Goal: Navigation & Orientation: Find specific page/section

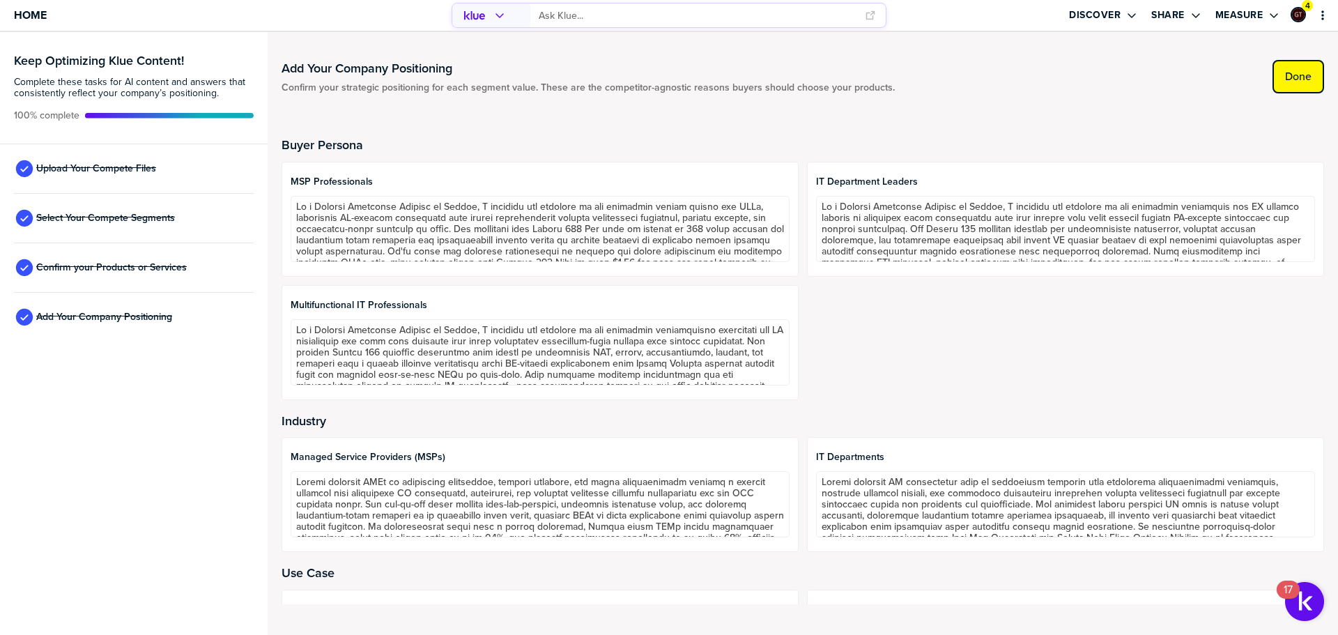
click at [1304, 69] on button "Done" at bounding box center [1298, 76] width 52 height 33
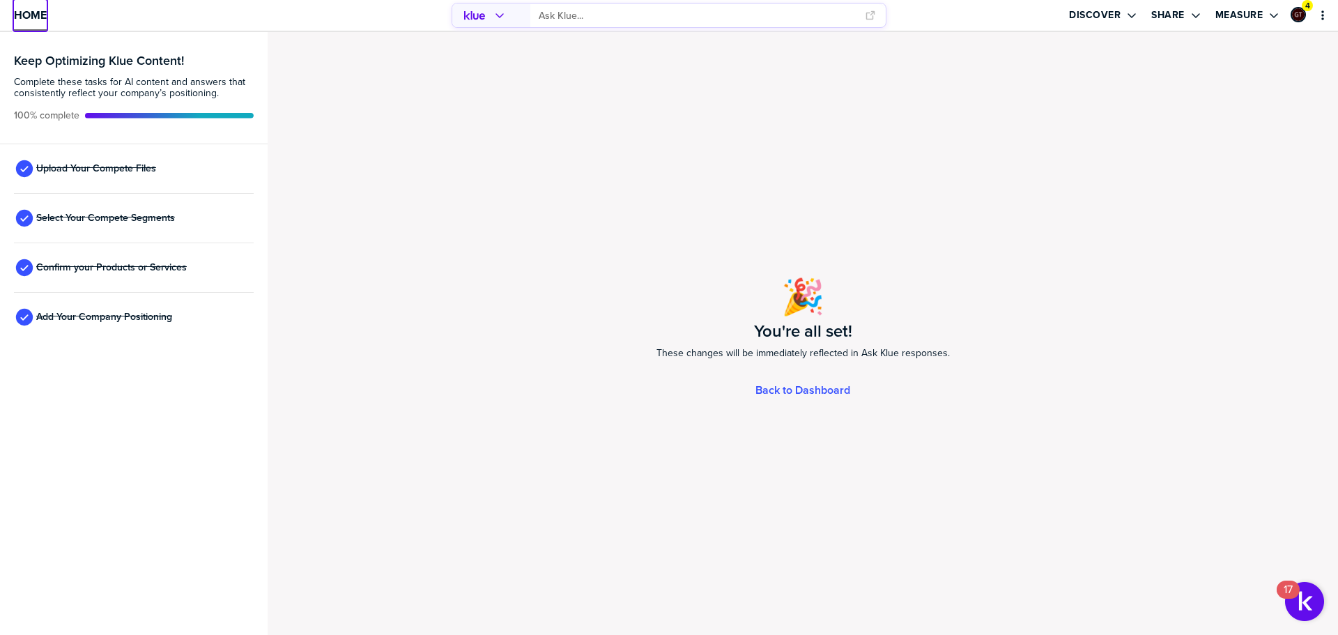
click at [37, 18] on span "Home" at bounding box center [30, 15] width 33 height 12
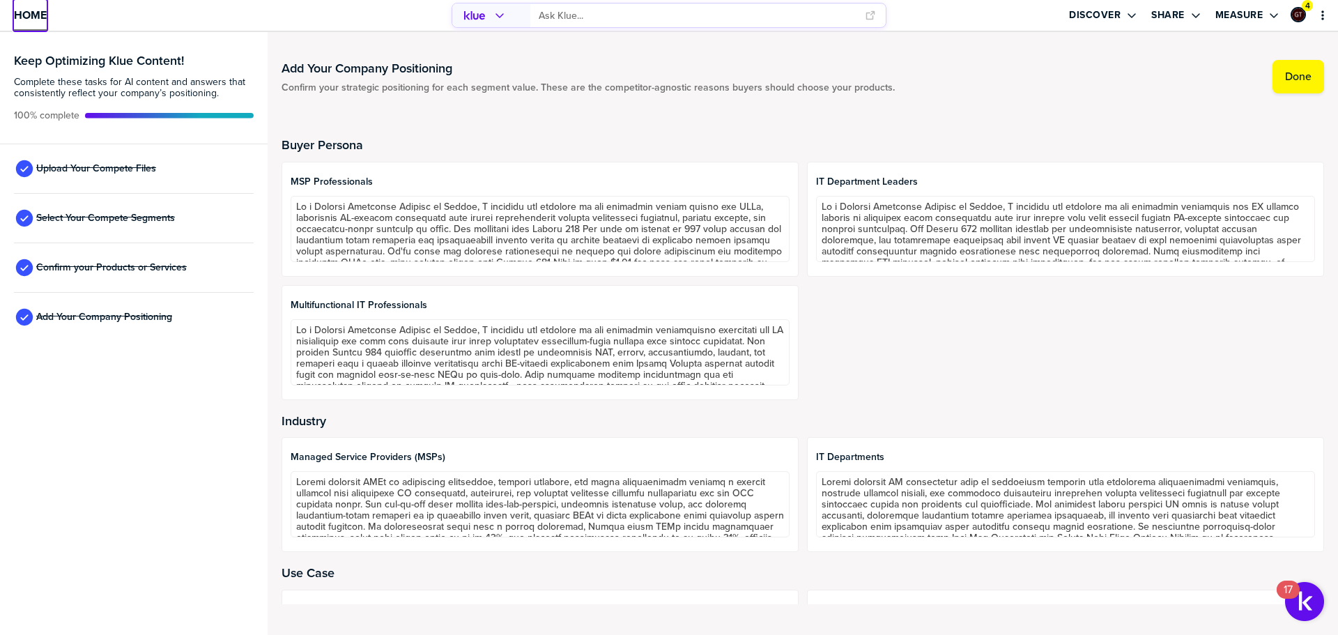
click at [41, 17] on span "Home" at bounding box center [30, 15] width 33 height 12
